Goal: Task Accomplishment & Management: Manage account settings

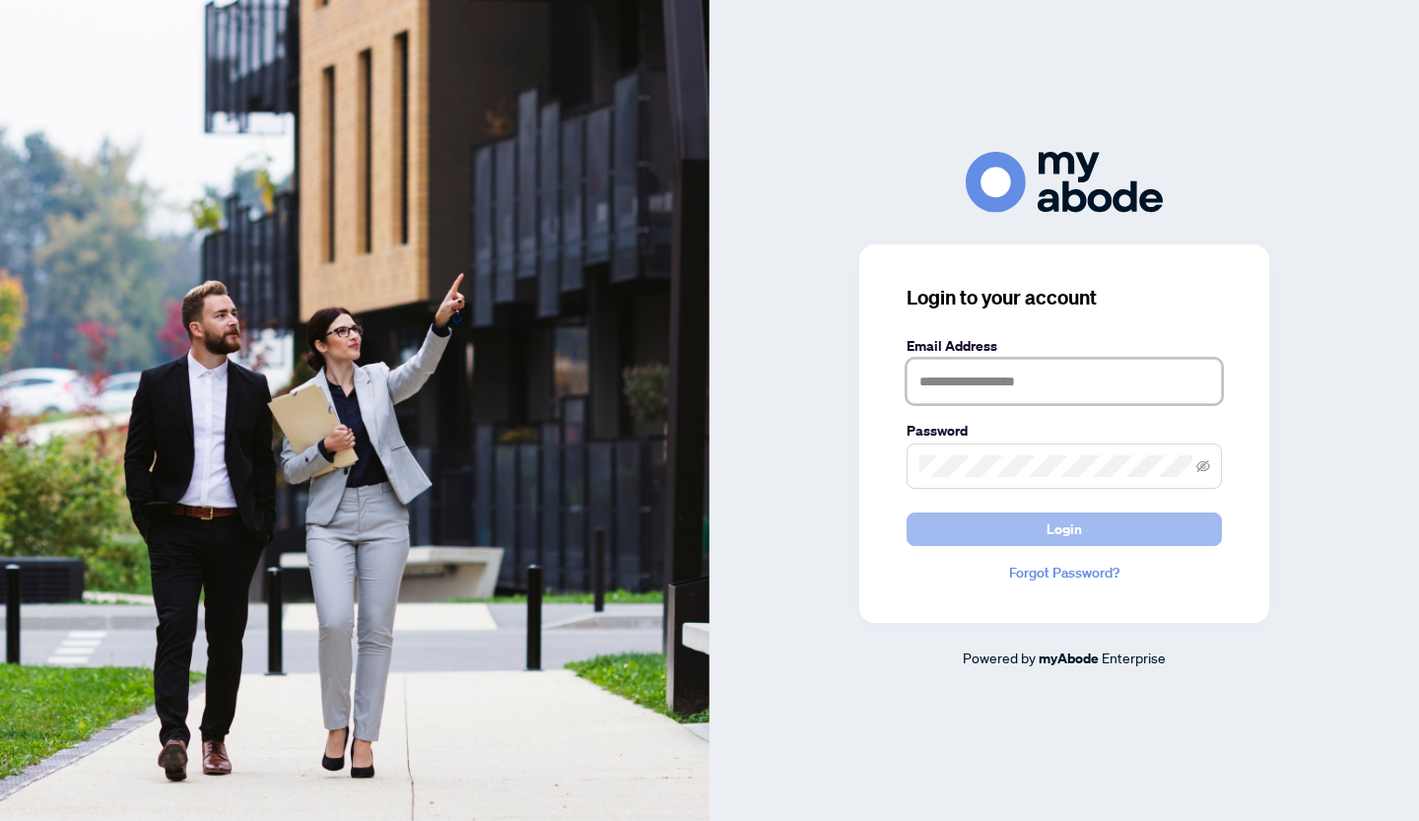
type input "**********"
click at [967, 522] on button "Login" at bounding box center [1064, 529] width 315 height 34
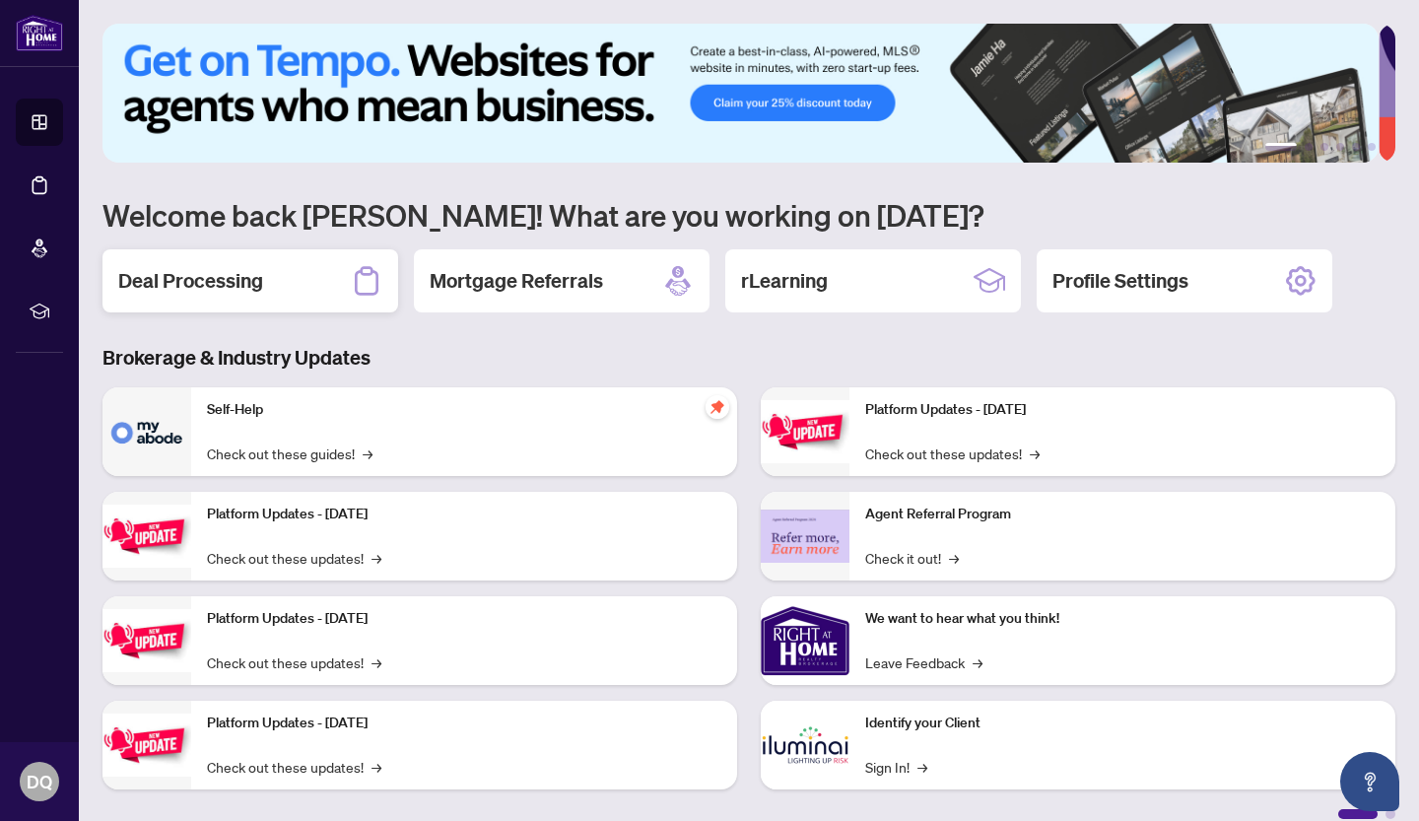
click at [225, 289] on h2 "Deal Processing" at bounding box center [190, 281] width 145 height 28
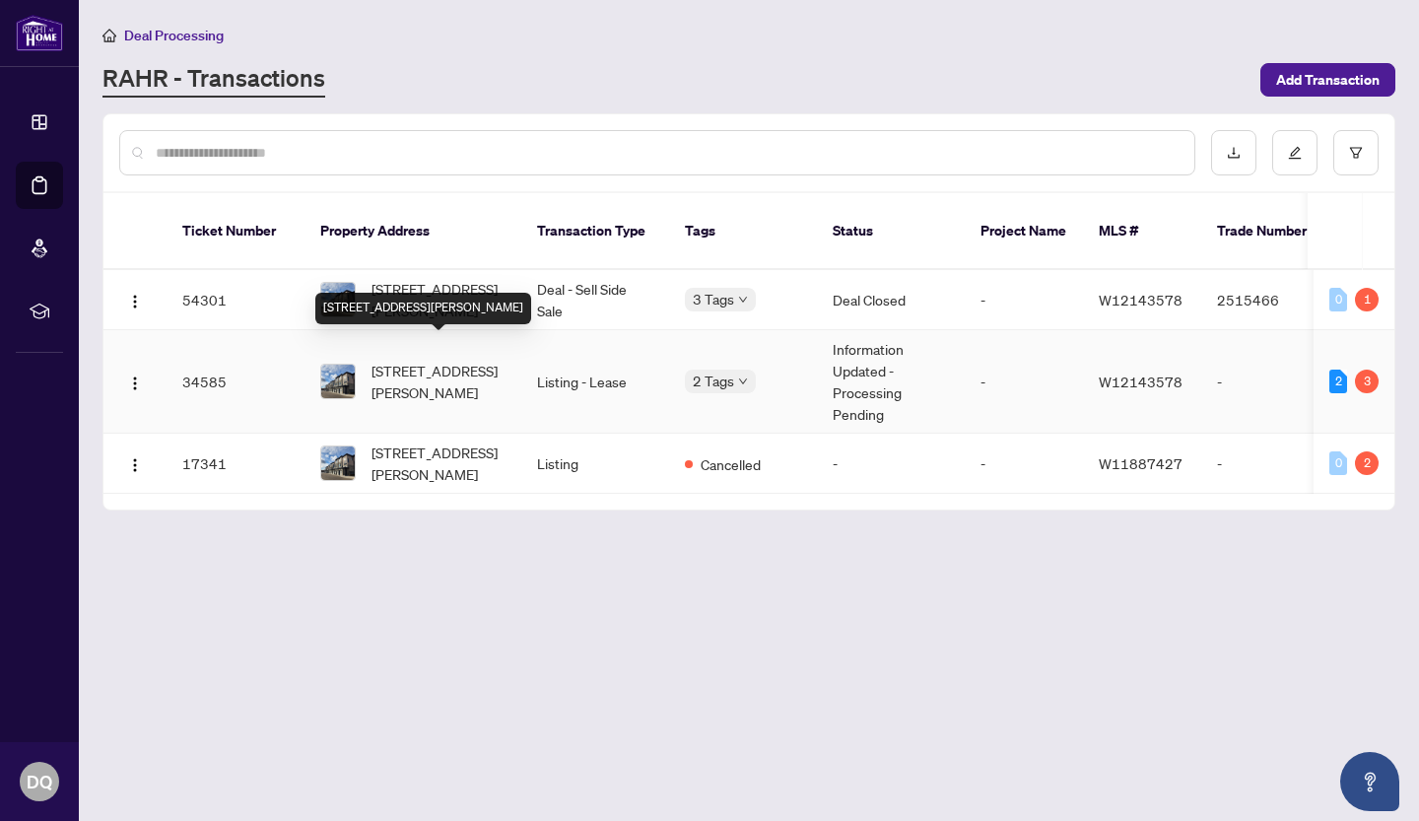
click at [422, 360] on span "45-9440 The Gore Rd, Brampton, Ontario L6P 4P9, Canada" at bounding box center [439, 381] width 134 height 43
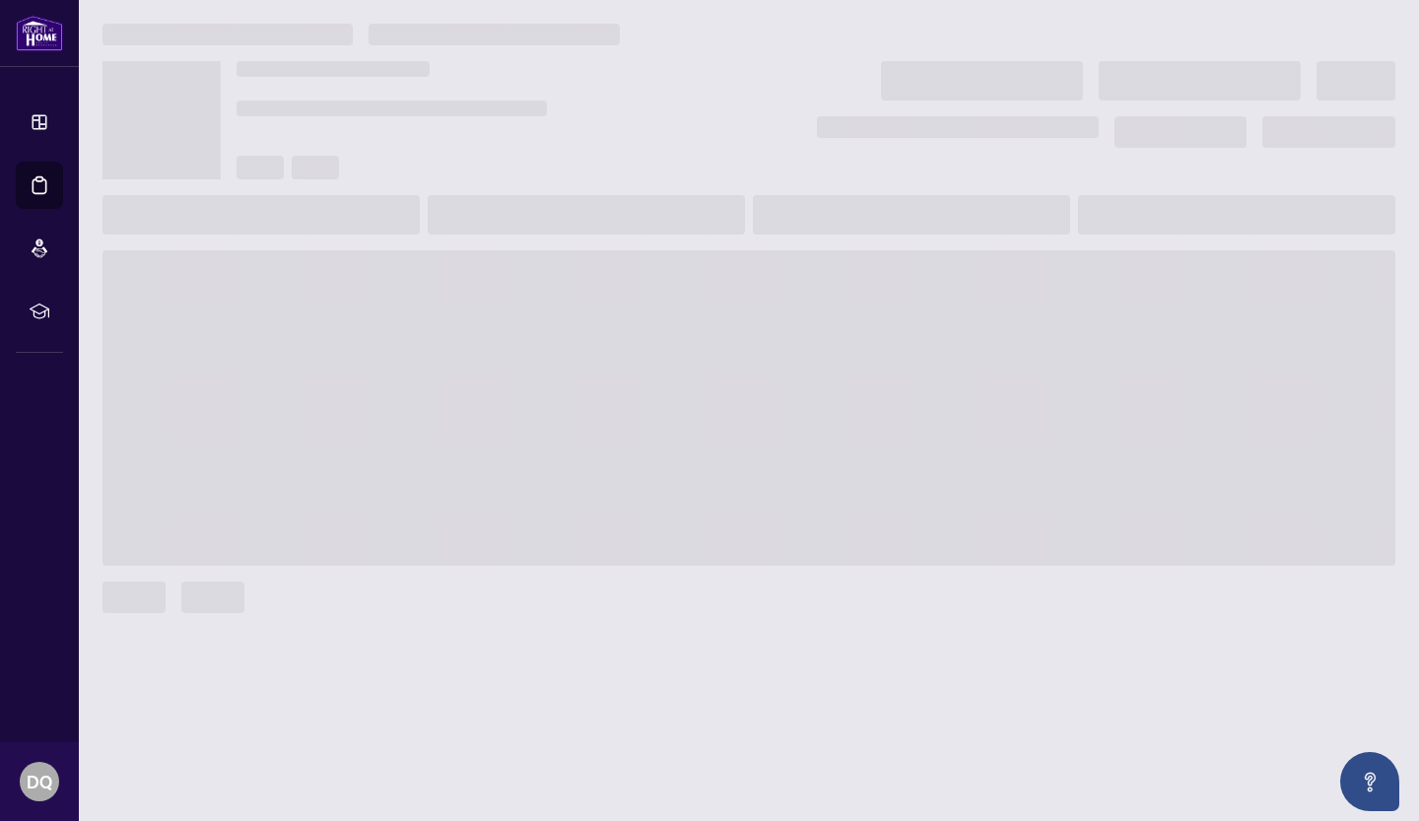
click at [422, 351] on main at bounding box center [749, 410] width 1340 height 821
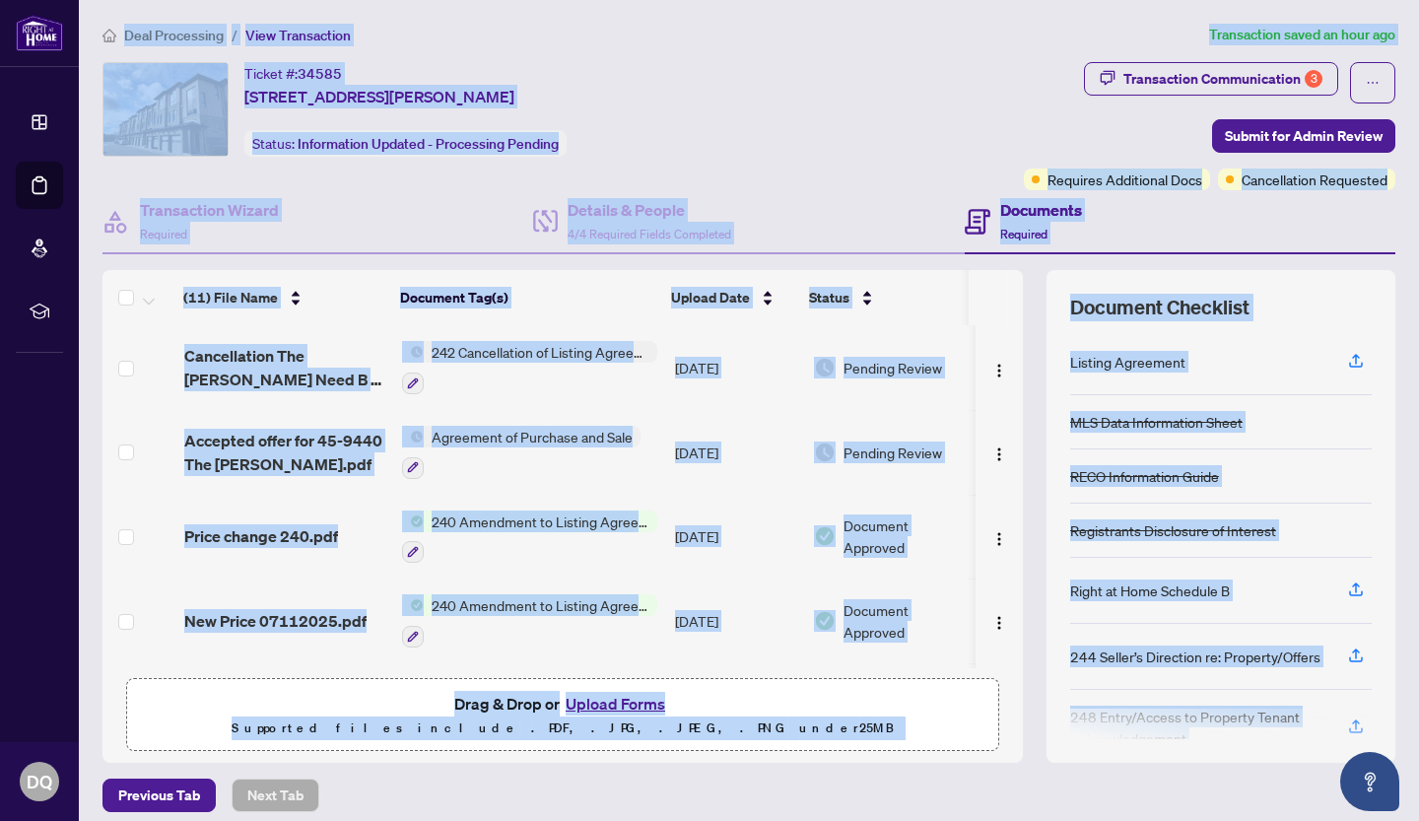
click at [803, 55] on div "Deal Processing / View Transaction Transaction saved an hour ago Ticket #: 3458…" at bounding box center [749, 418] width 1309 height 788
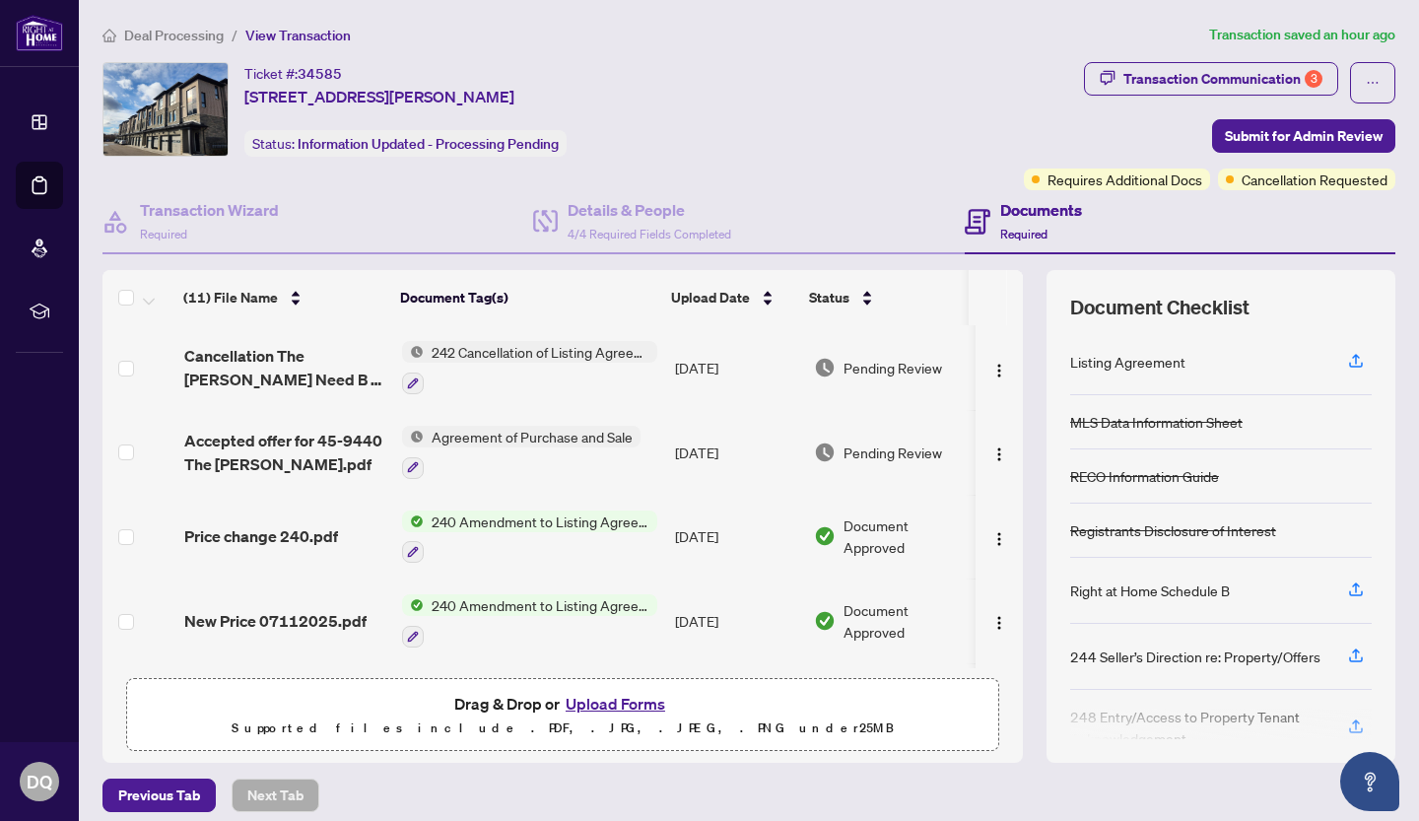
click at [587, 699] on button "Upload Forms" at bounding box center [615, 704] width 111 height 26
click at [590, 703] on button "Upload Forms" at bounding box center [615, 704] width 111 height 26
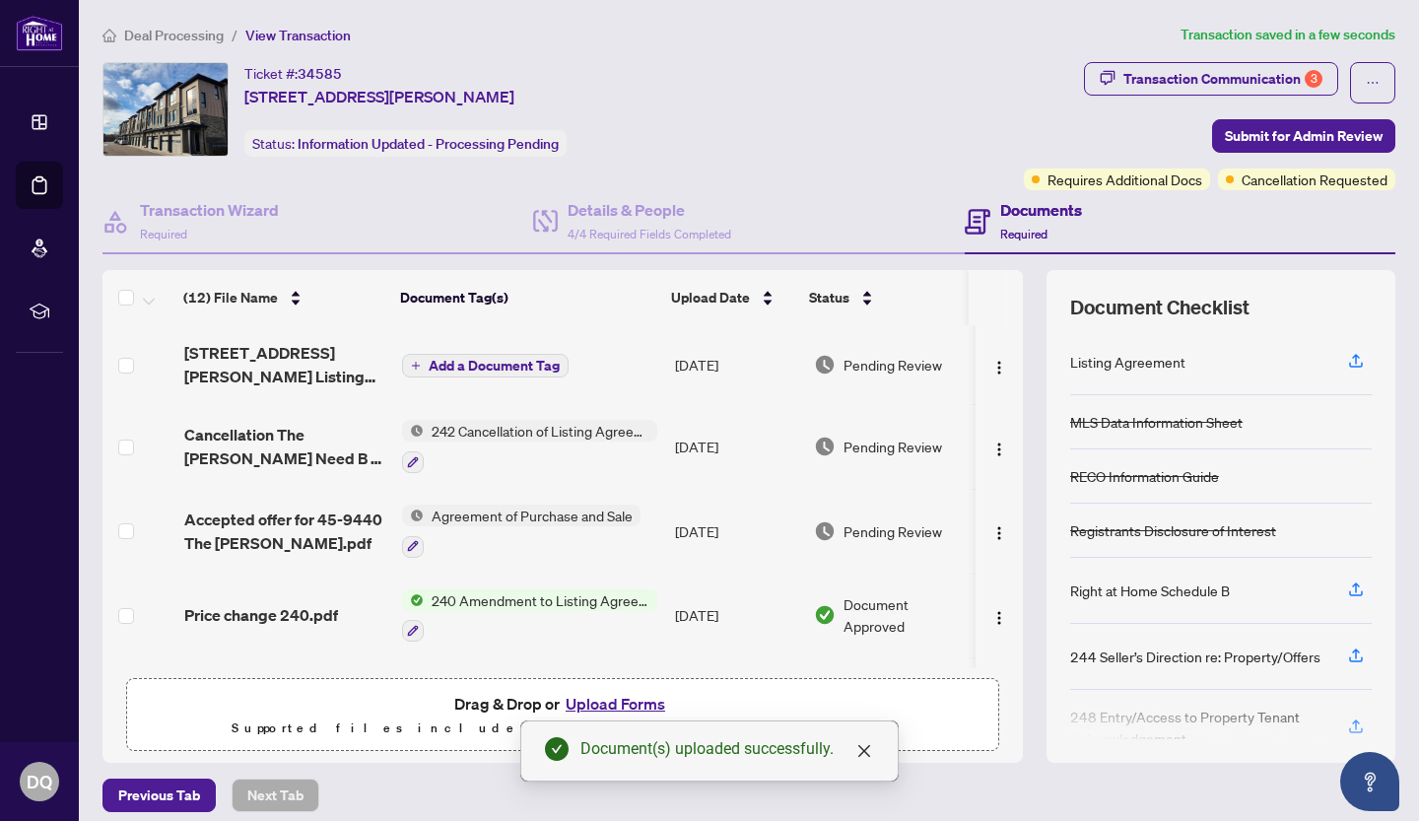
click at [451, 361] on span "Add a Document Tag" at bounding box center [494, 366] width 131 height 14
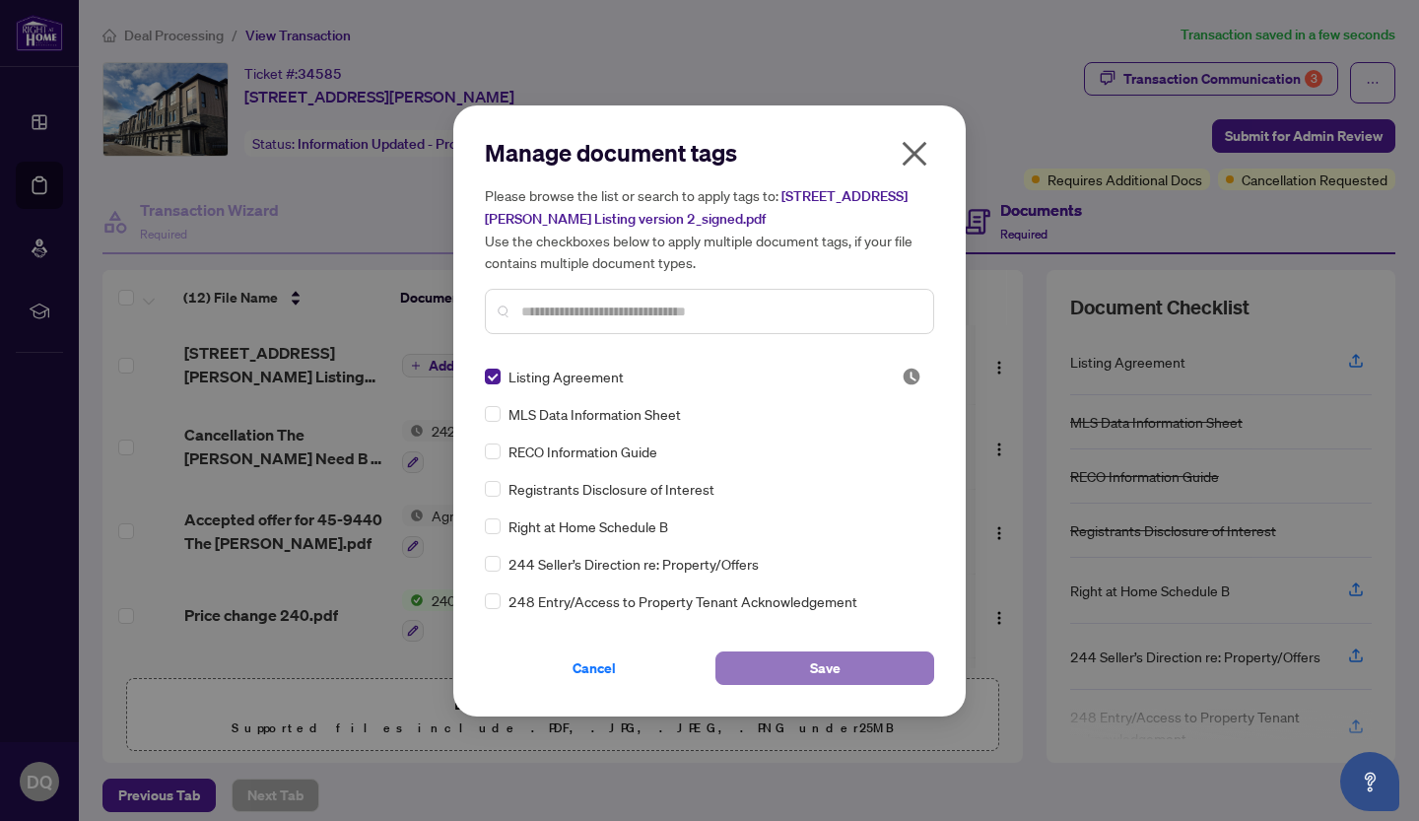
click at [804, 671] on button "Save" at bounding box center [824, 668] width 219 height 34
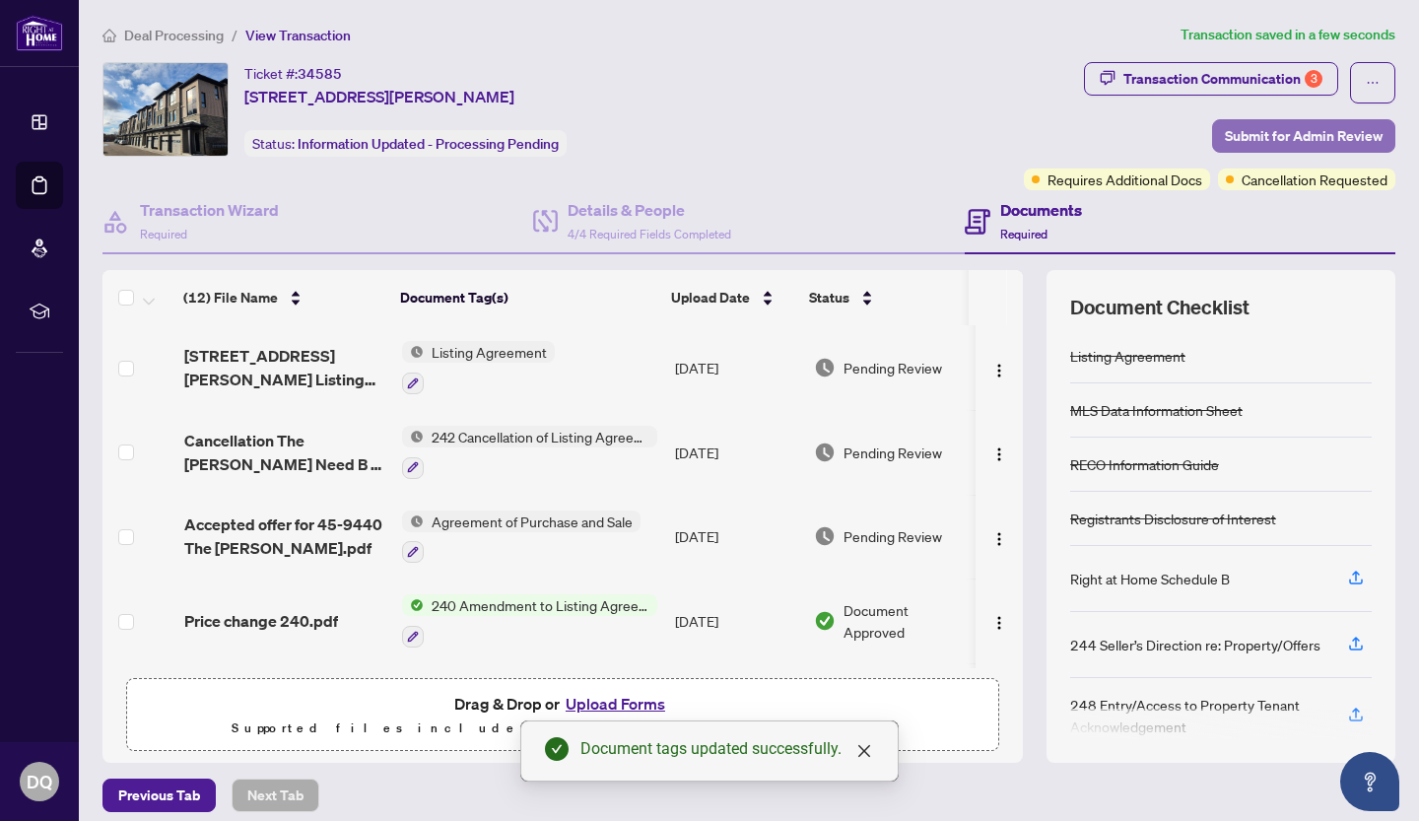
click at [1291, 133] on span "Submit for Admin Review" at bounding box center [1304, 136] width 158 height 32
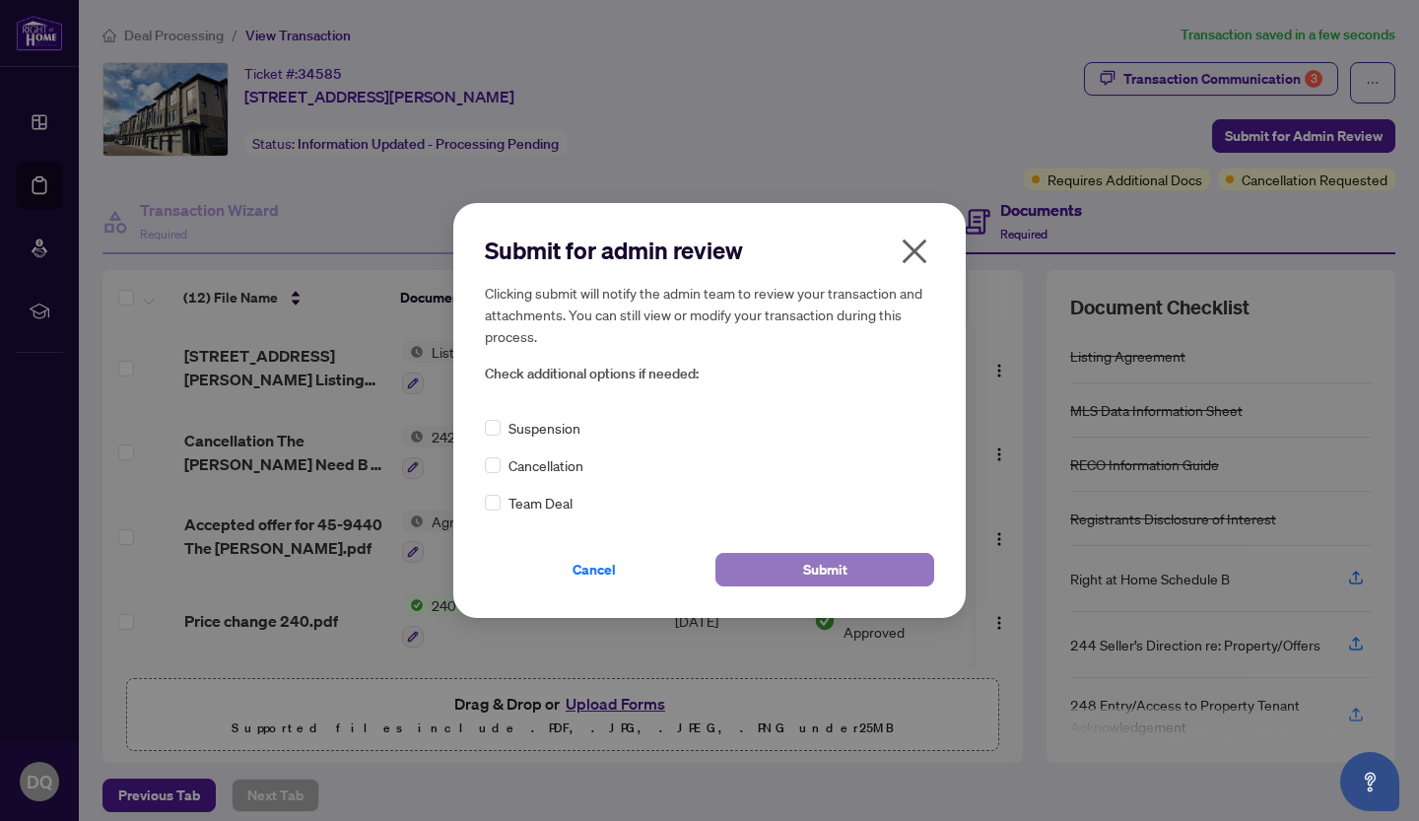
click at [814, 571] on span "Submit" at bounding box center [825, 570] width 44 height 32
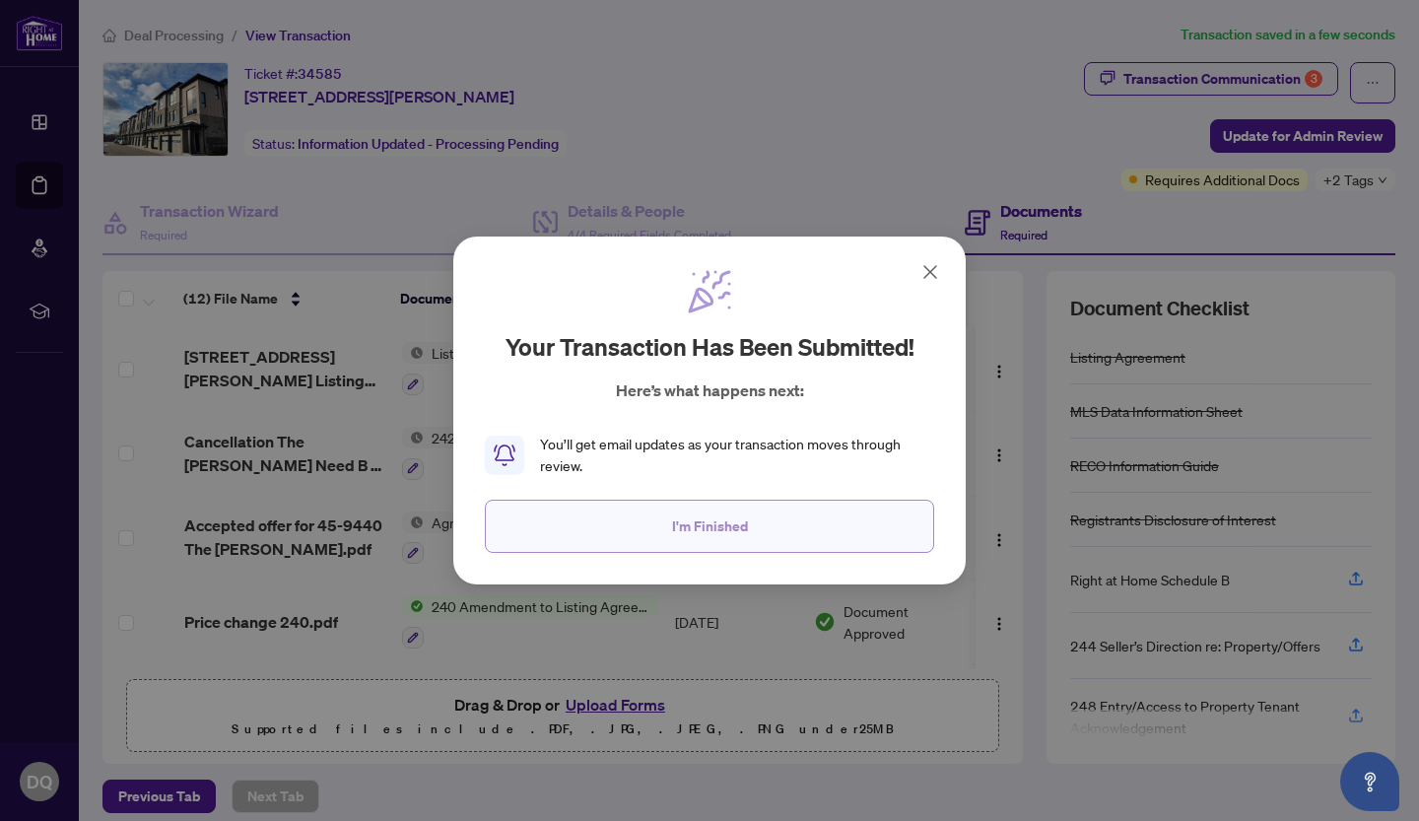
click at [690, 525] on span "I'm Finished" at bounding box center [710, 526] width 76 height 32
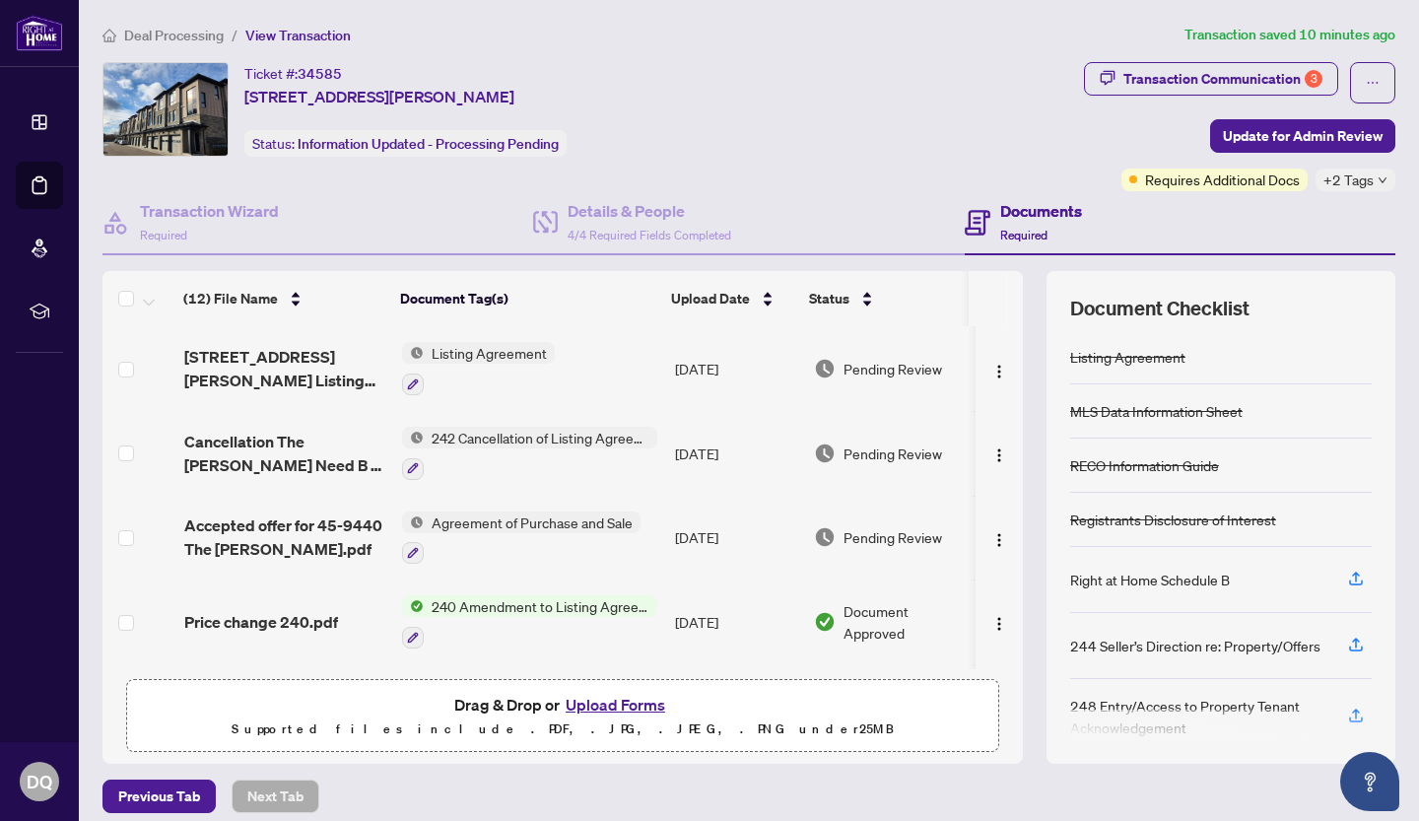
scroll to position [18, 0]
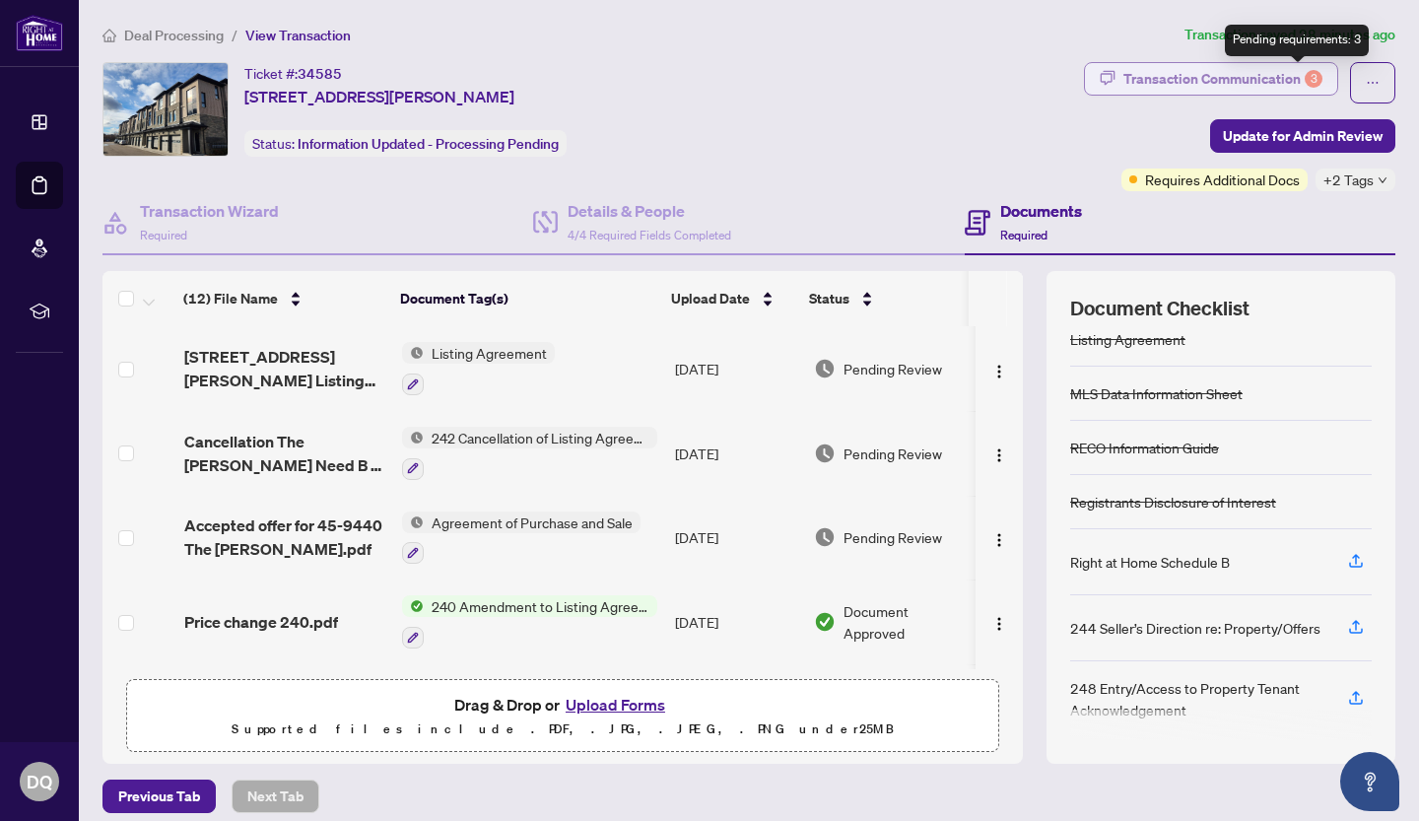
click at [1305, 72] on div "3" at bounding box center [1314, 79] width 18 height 18
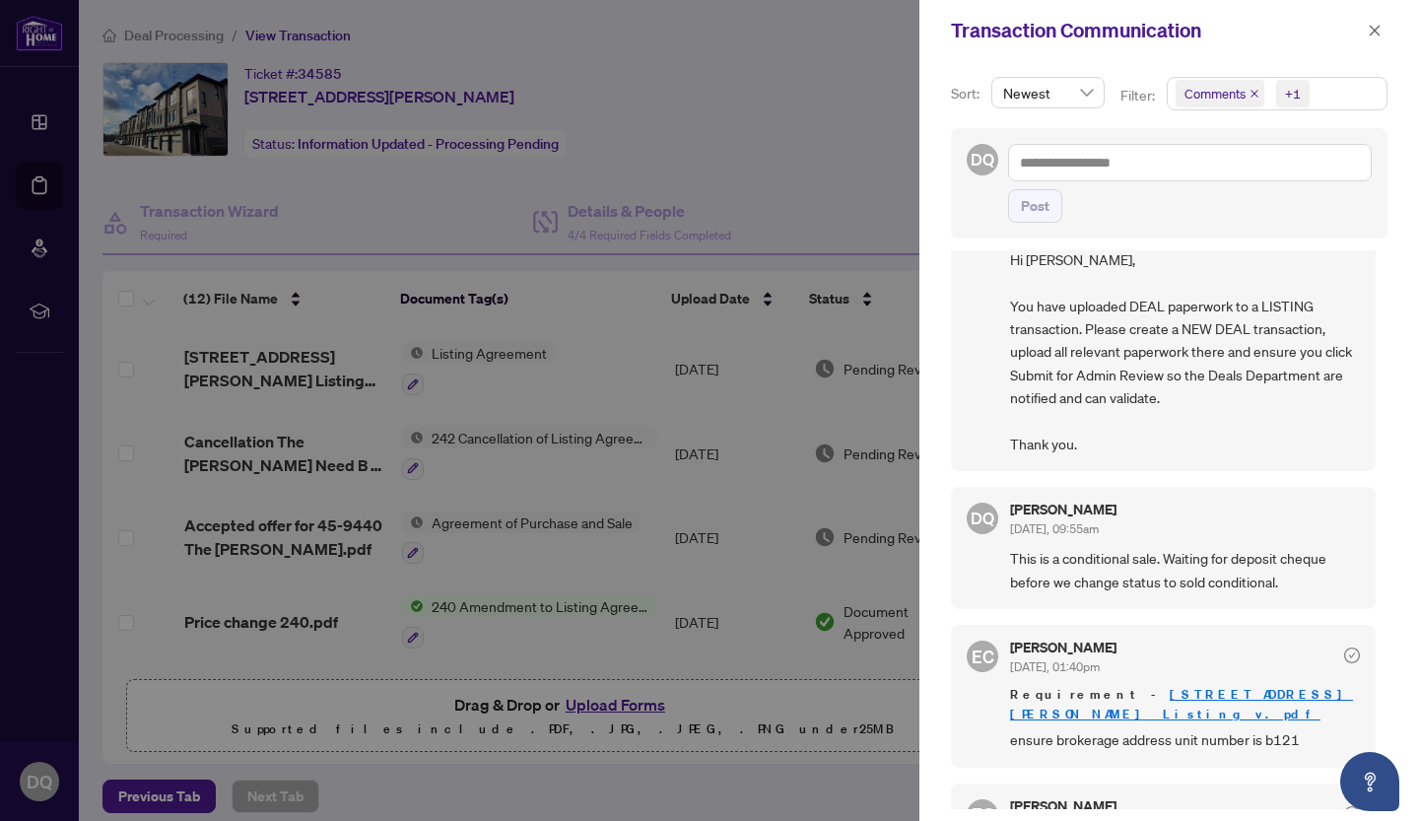
scroll to position [264, 0]
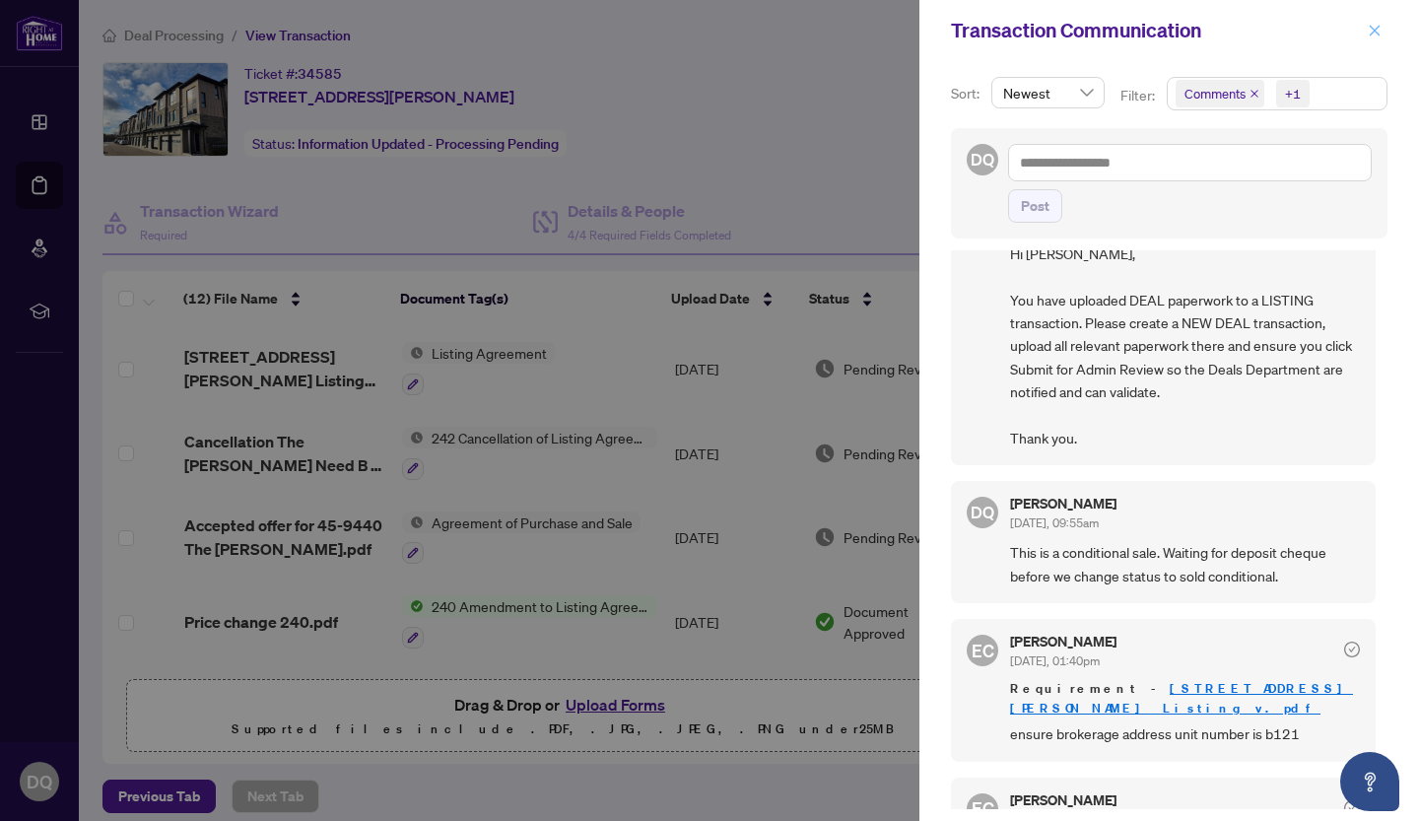
click at [1377, 24] on icon "close" at bounding box center [1375, 31] width 14 height 14
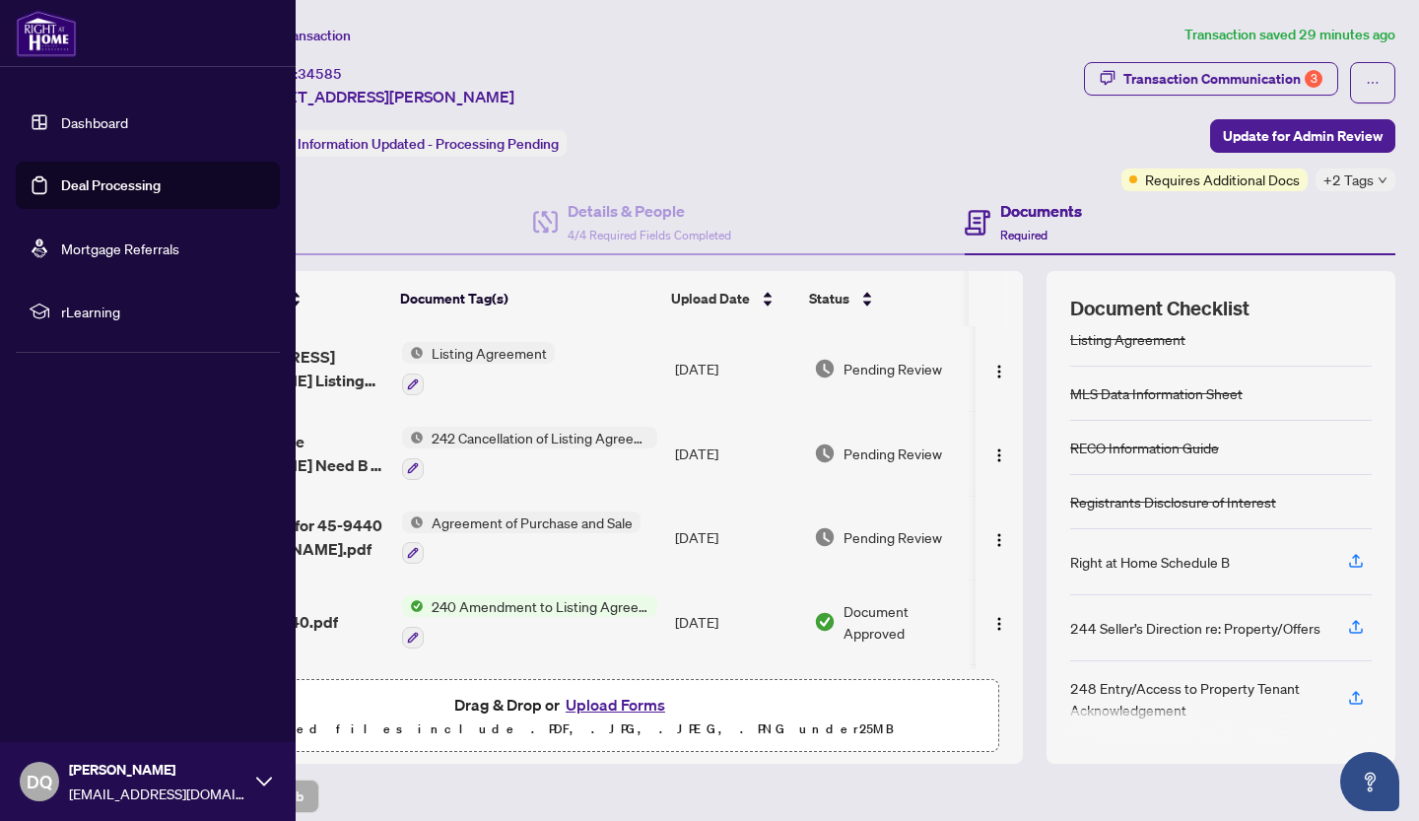
click at [34, 783] on span "DQ" at bounding box center [40, 782] width 26 height 28
click at [91, 665] on span "Logout" at bounding box center [79, 664] width 44 height 32
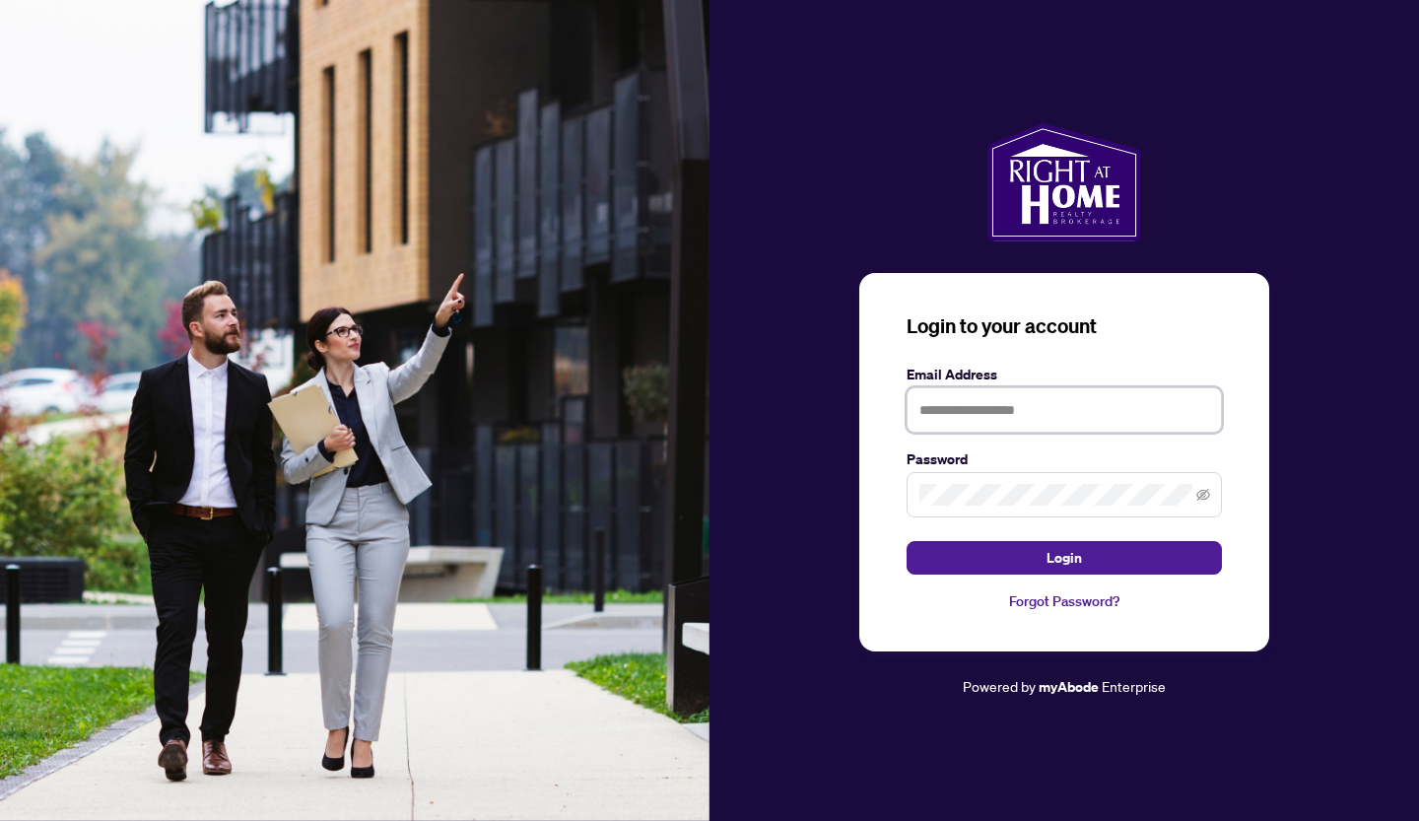
type input "**********"
